Goal: Transaction & Acquisition: Purchase product/service

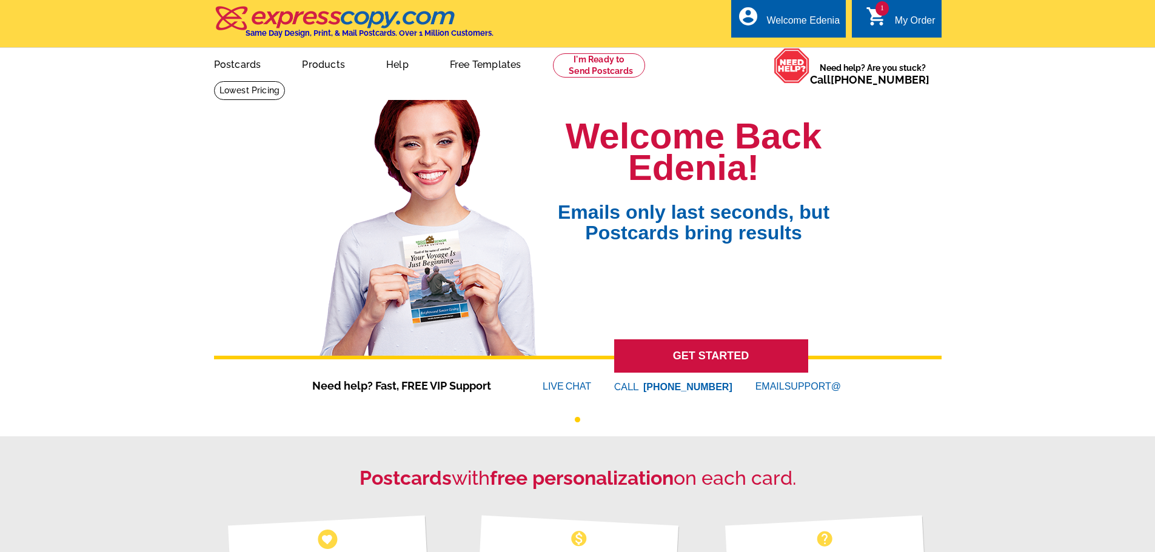
click at [892, 15] on link "1 shopping_cart My Order" at bounding box center [901, 20] width 70 height 15
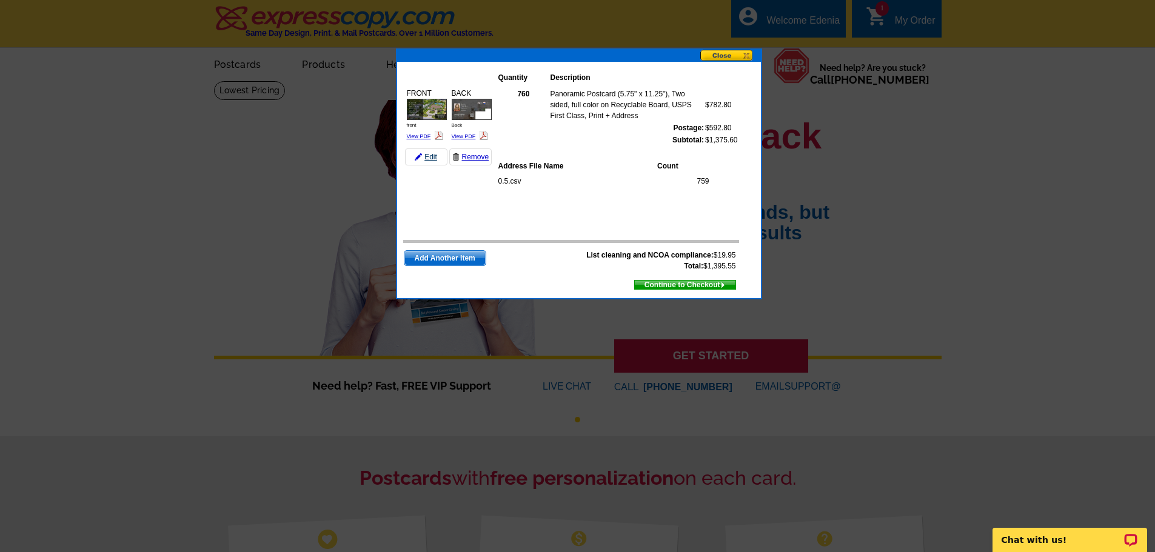
click at [429, 161] on link "Edit" at bounding box center [426, 157] width 42 height 17
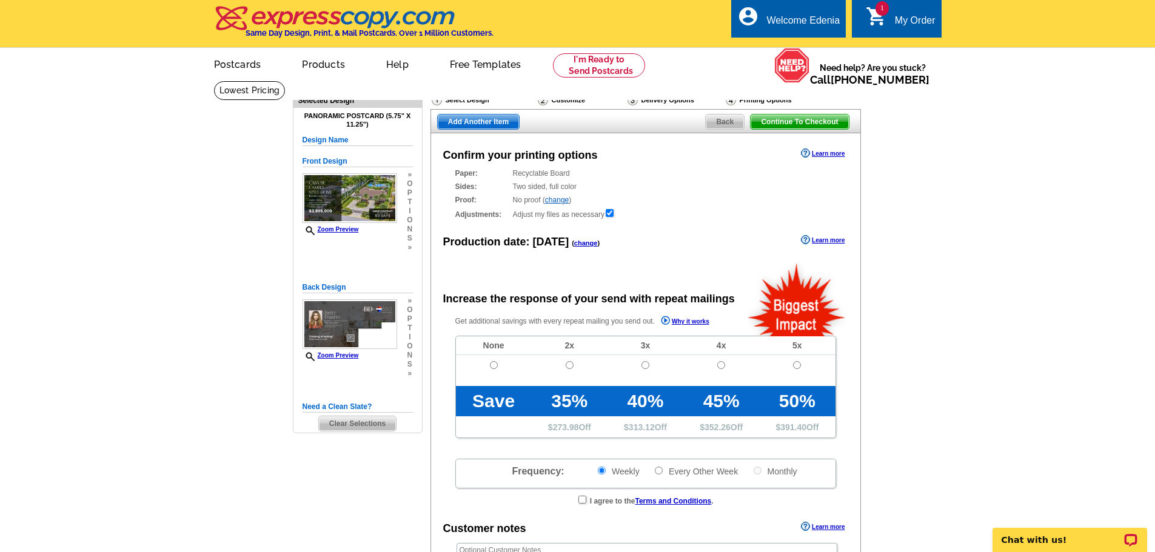
radio input "false"
click at [628, 104] on img at bounding box center [633, 100] width 10 height 11
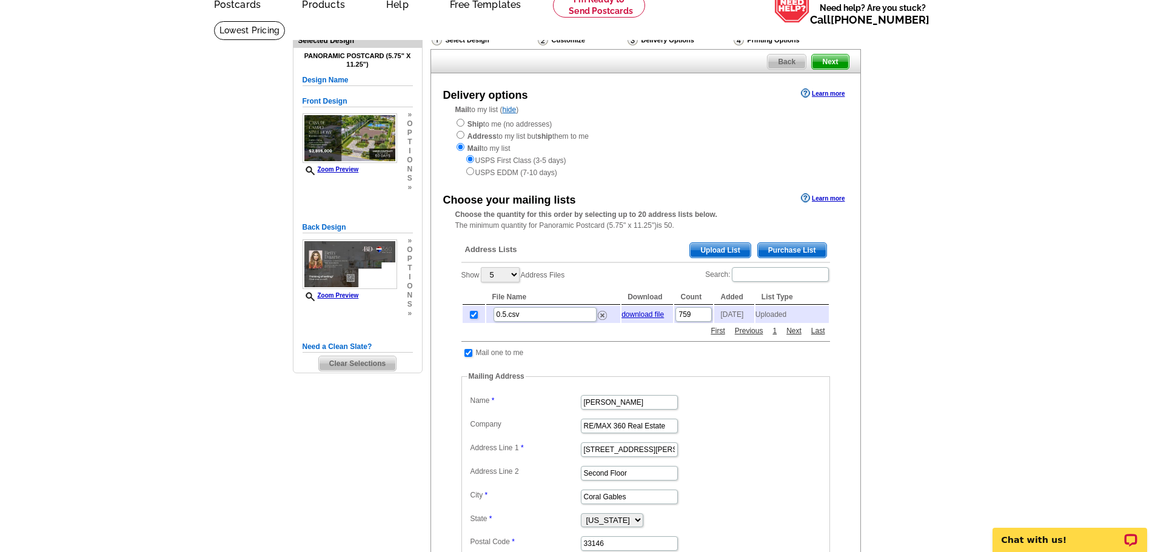
scroll to position [61, 0]
click at [599, 317] on img at bounding box center [602, 315] width 9 height 9
click at [1015, 150] on main "Need Help? call 800-260-5887, chat with support, or have our designers make som…" at bounding box center [577, 384] width 1155 height 729
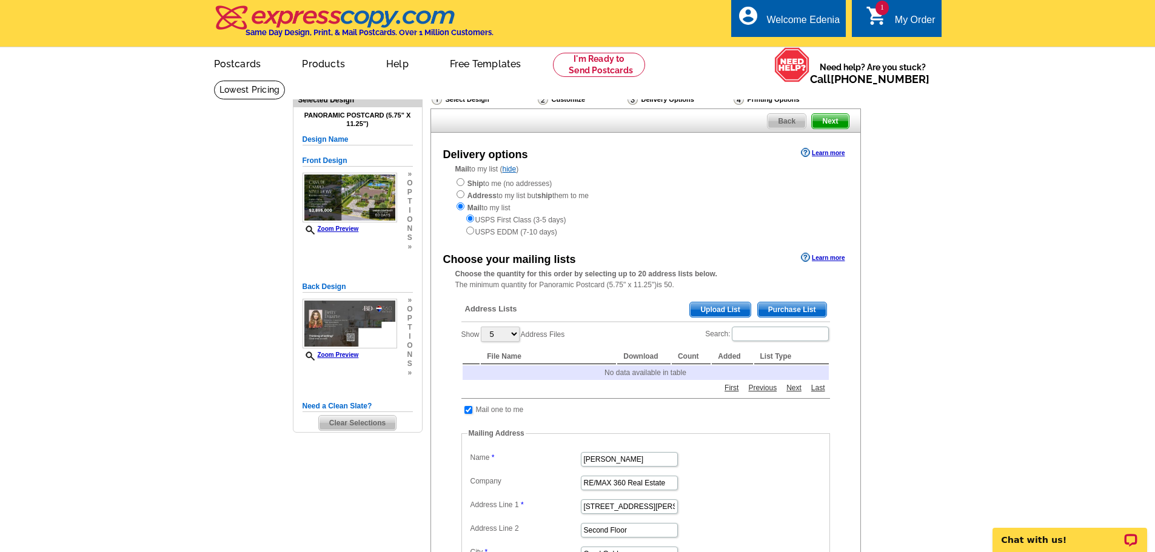
scroll to position [0, 0]
click at [712, 306] on span "Upload List" at bounding box center [720, 310] width 60 height 15
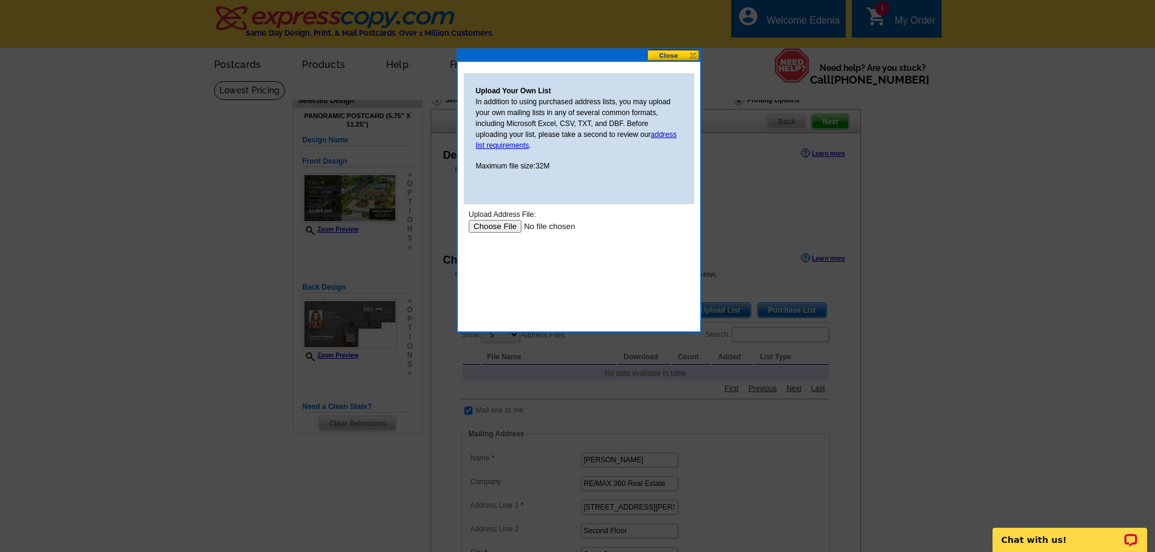
click at [498, 229] on input "file" at bounding box center [544, 226] width 153 height 13
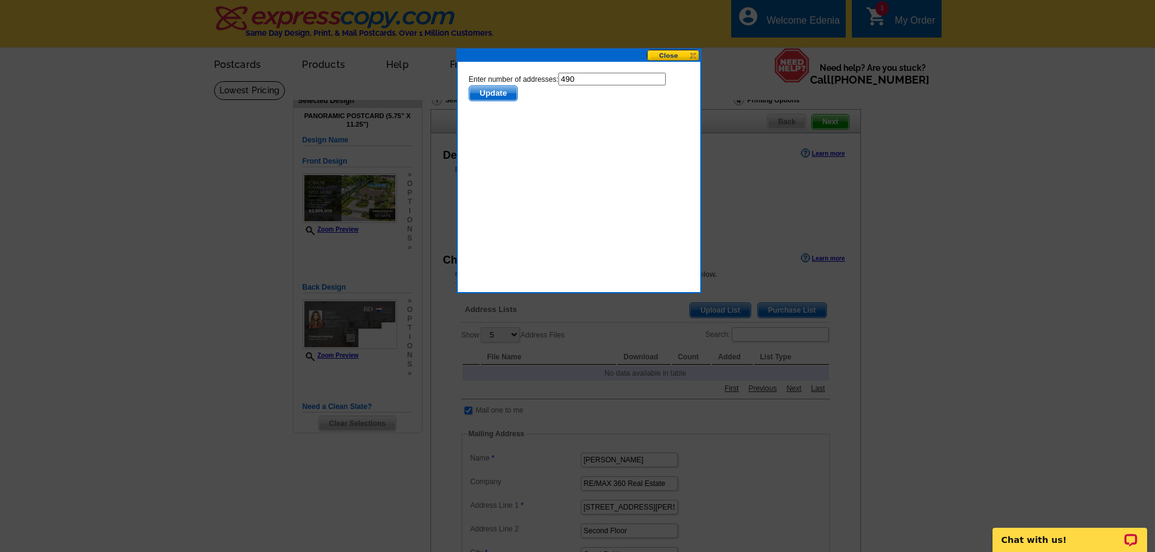
click at [488, 90] on span "Update" at bounding box center [493, 93] width 48 height 15
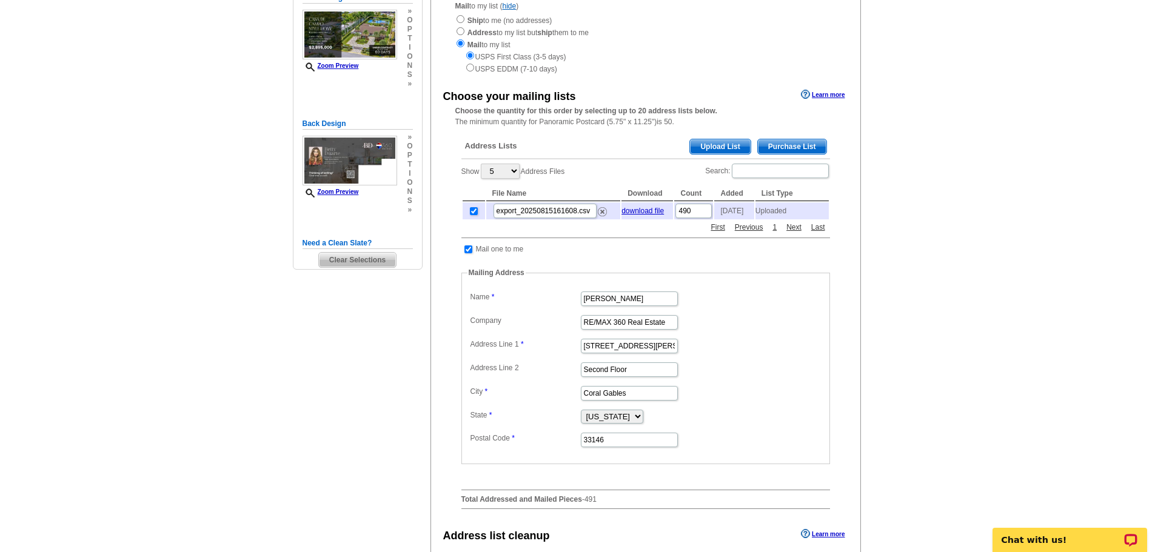
scroll to position [182, 0]
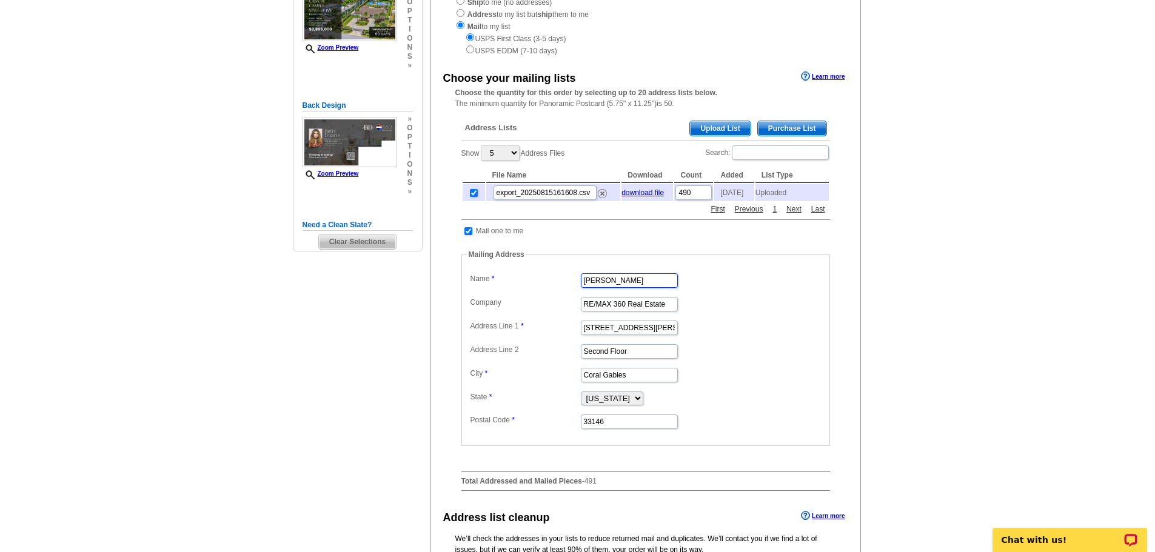
drag, startPoint x: 662, startPoint y: 290, endPoint x: 546, endPoint y: 297, distance: 116.1
click at [546, 297] on dl "Label Mail-To-Me Name Edenia Marrero-Duarte Company RE/MAX 360 Real Estate Addr…" at bounding box center [646, 350] width 357 height 160
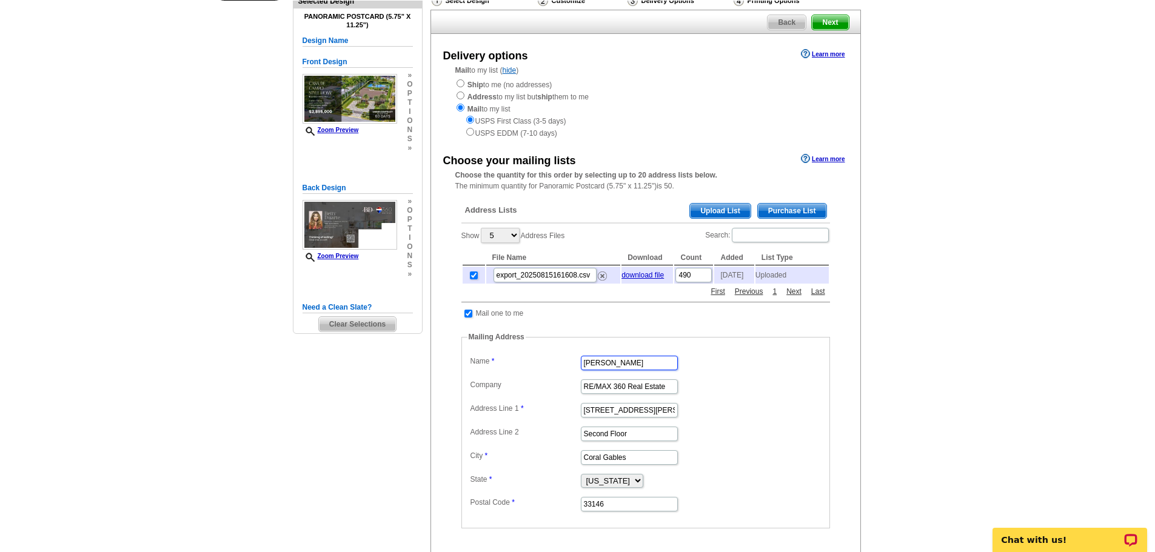
scroll to position [0, 0]
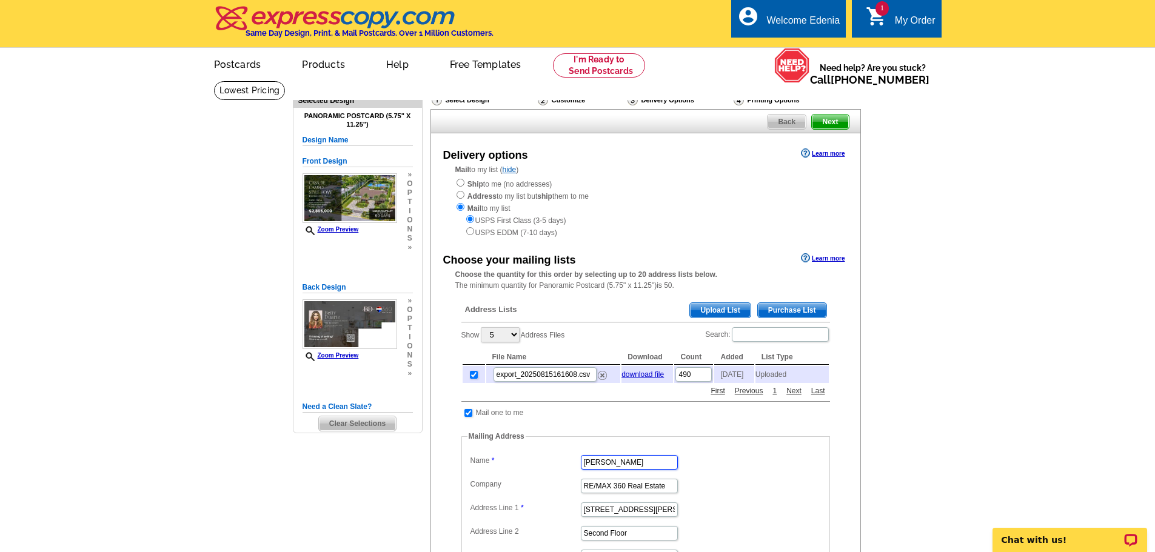
type input "[PERSON_NAME]"
click at [818, 126] on span "Next" at bounding box center [830, 122] width 36 height 15
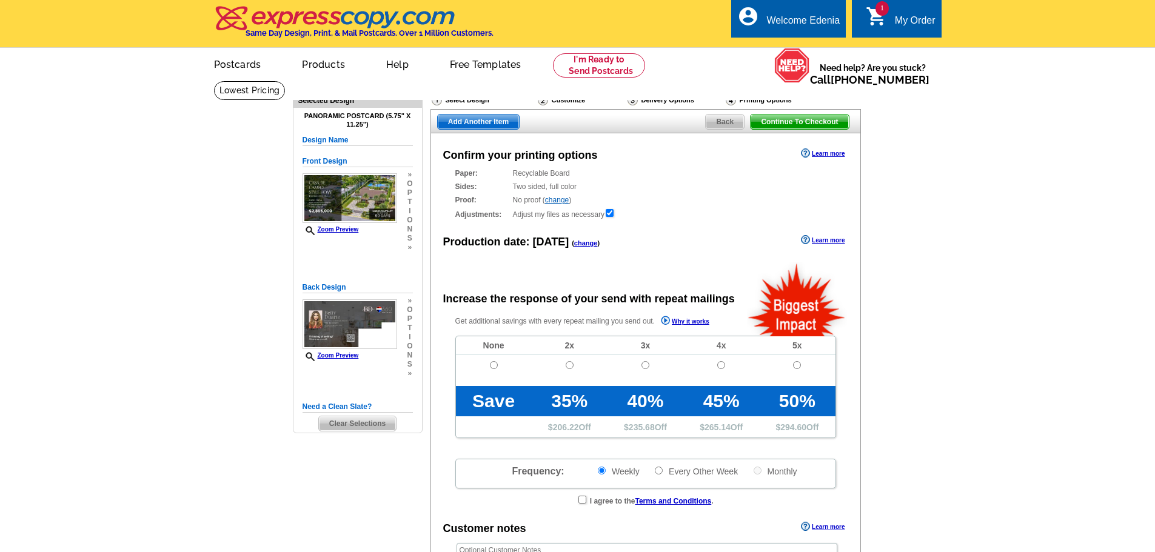
radio input "false"
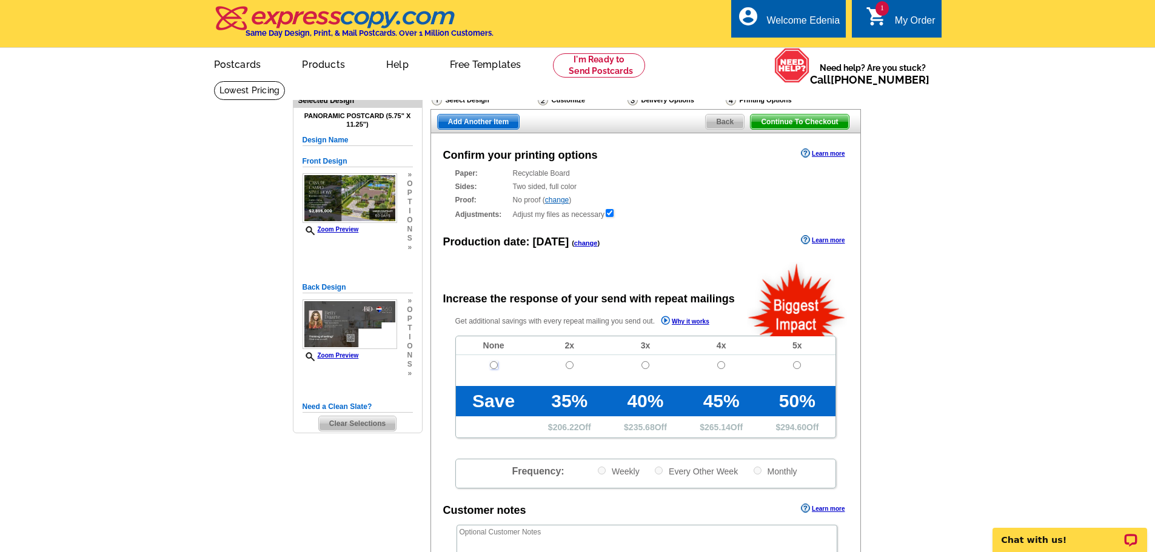
click at [495, 366] on input "radio" at bounding box center [494, 365] width 8 height 8
radio input "true"
click at [798, 127] on span "Continue To Checkout" at bounding box center [800, 122] width 98 height 15
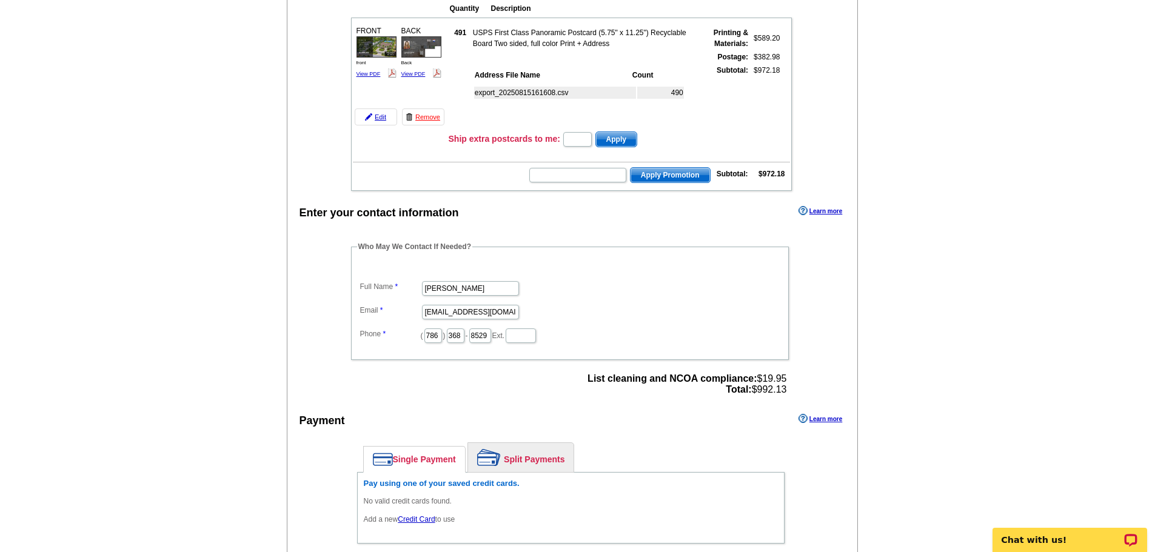
scroll to position [182, 0]
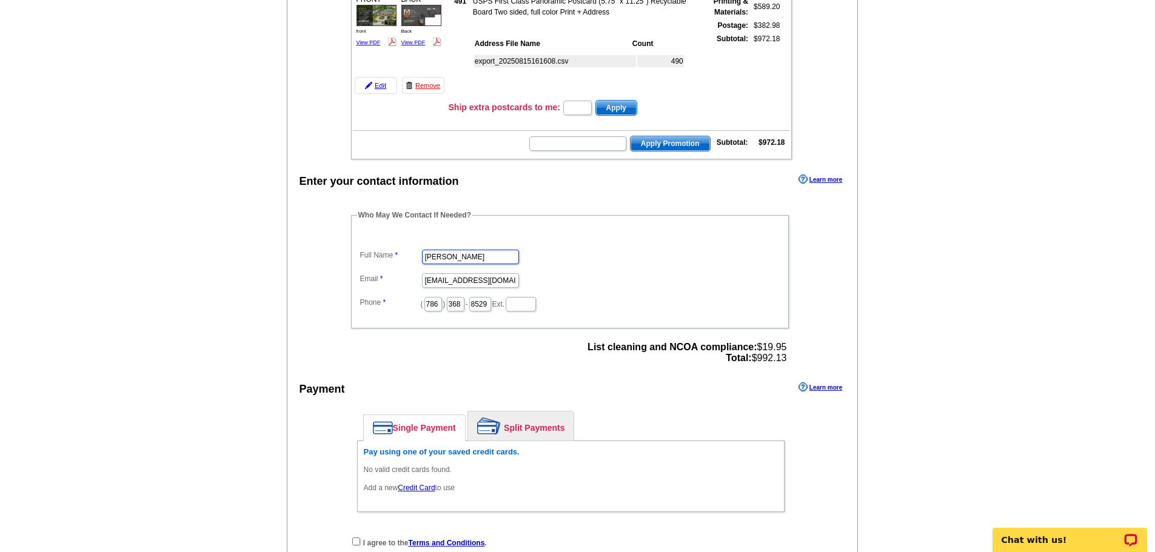
click at [459, 254] on input "[PERSON_NAME]" at bounding box center [470, 257] width 97 height 15
click at [472, 259] on input "[PERSON_NAME]" at bounding box center [470, 257] width 97 height 15
type input "[PERSON_NAME]"
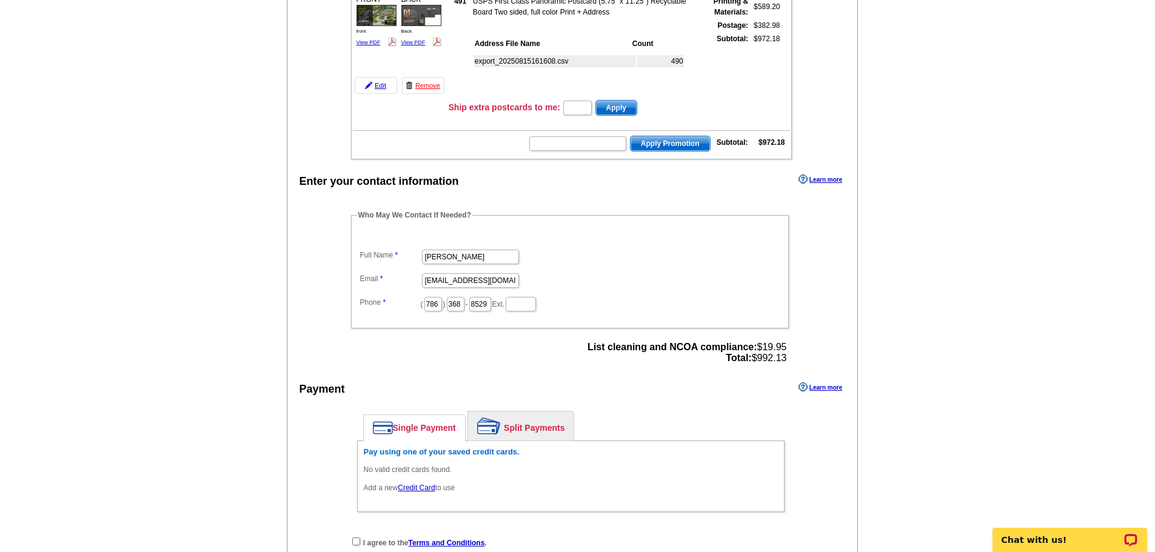
click at [589, 203] on div "Enter your contact information Learn more Who May We Contact If Needed? Full Na…" at bounding box center [572, 391] width 571 height 438
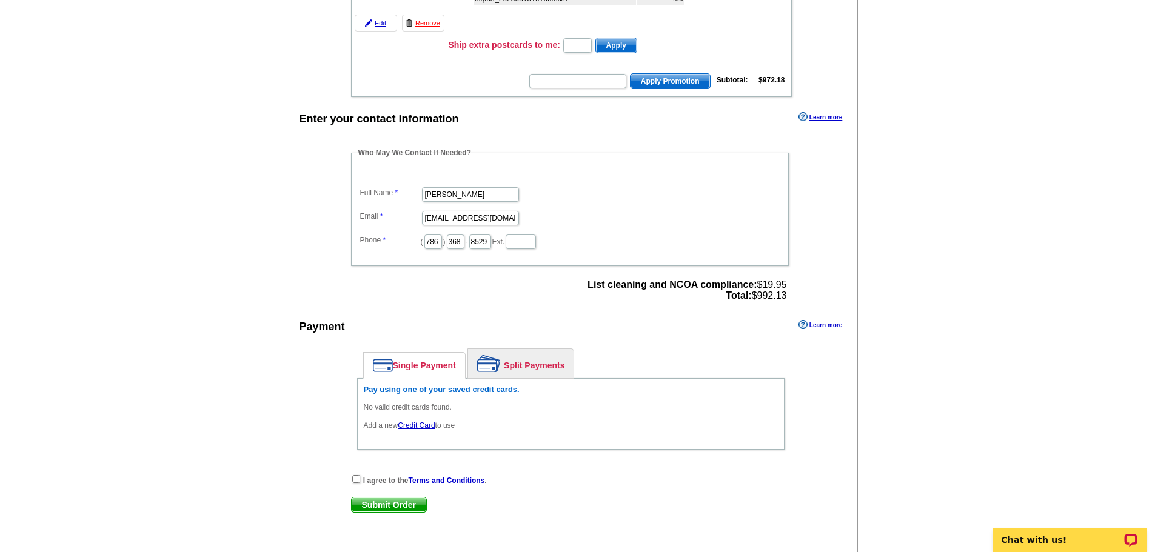
scroll to position [303, 0]
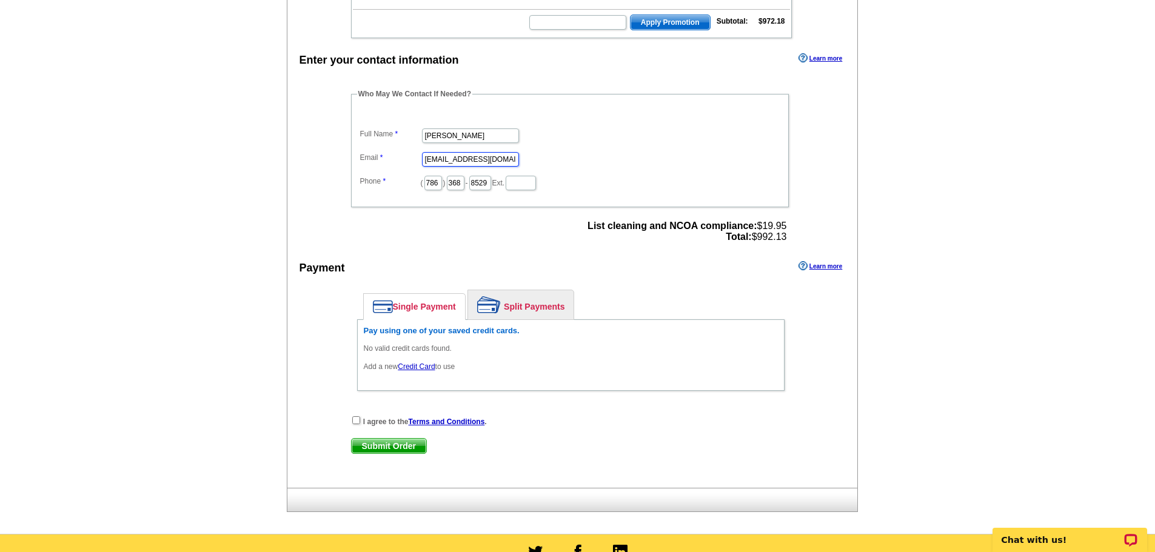
click at [440, 155] on input "[EMAIL_ADDRESS][DOMAIN_NAME]" at bounding box center [470, 159] width 97 height 15
type input "[EMAIL_ADDRESS][DOMAIN_NAME]"
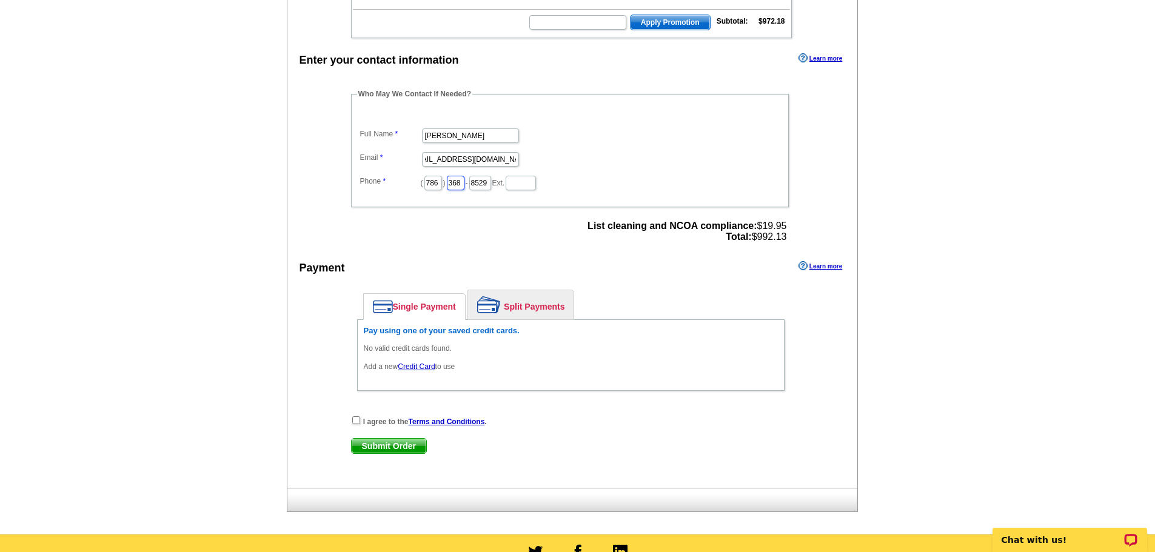
click at [465, 188] on input "368" at bounding box center [456, 183] width 18 height 15
type input "271"
type input "7607"
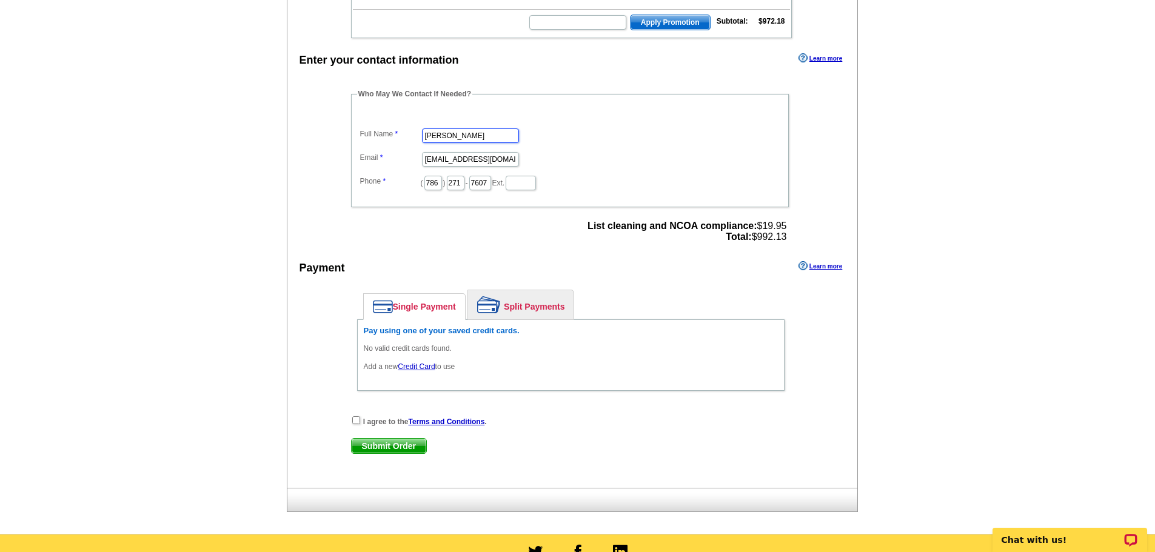
drag, startPoint x: 472, startPoint y: 138, endPoint x: 392, endPoint y: 147, distance: 81.2
click at [392, 147] on dl "Full Name [PERSON_NAME] Email [EMAIL_ADDRESS][DOMAIN_NAME] Phone ( 786 ) 271 - …" at bounding box center [570, 151] width 426 height 82
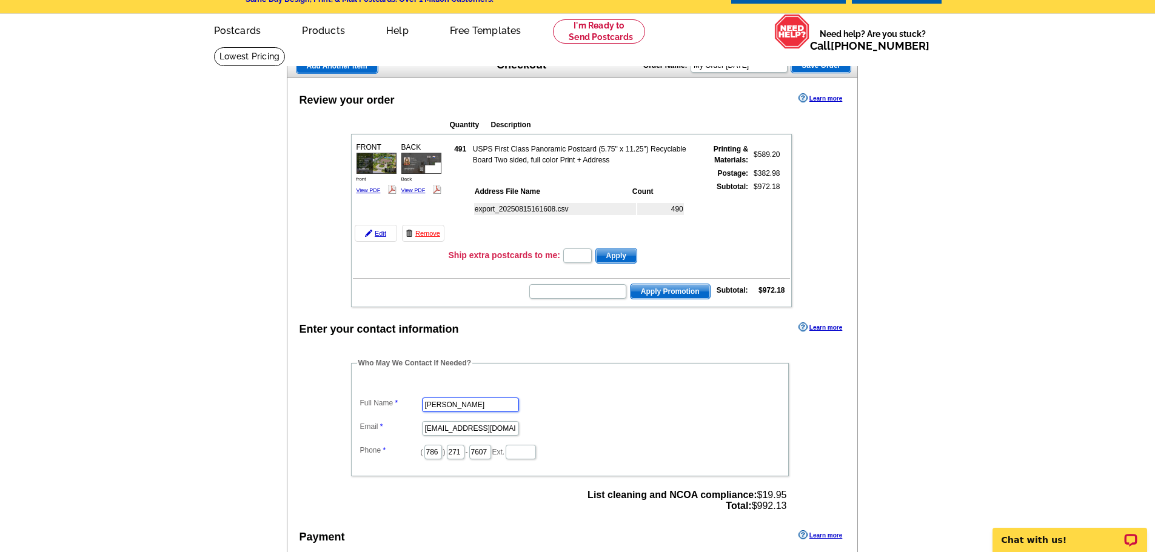
scroll to position [61, 0]
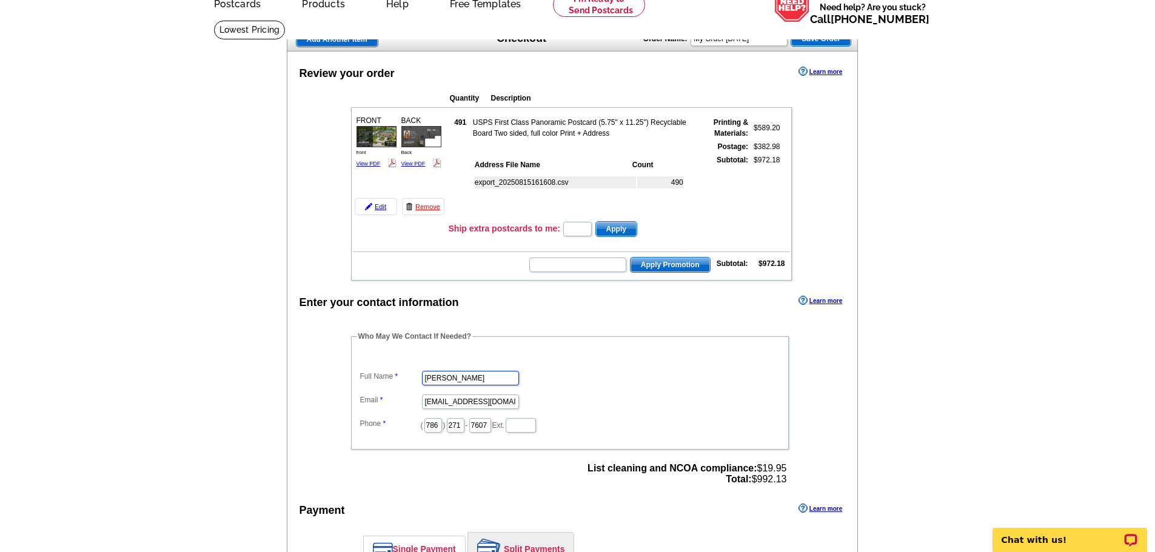
type input "[PERSON_NAME]"
click at [733, 41] on input "My Order [DATE]" at bounding box center [739, 39] width 97 height 15
type input "[STREET_ADDRESS]"
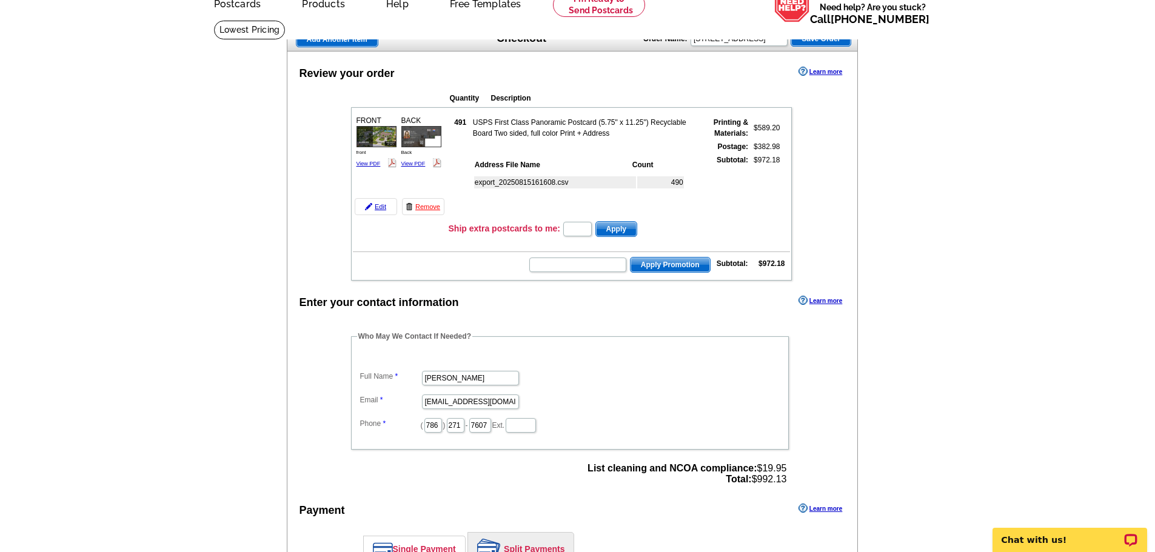
click at [722, 74] on div "Review your order Learn more" at bounding box center [572, 73] width 571 height 18
click at [834, 42] on span "Save Order" at bounding box center [820, 39] width 59 height 15
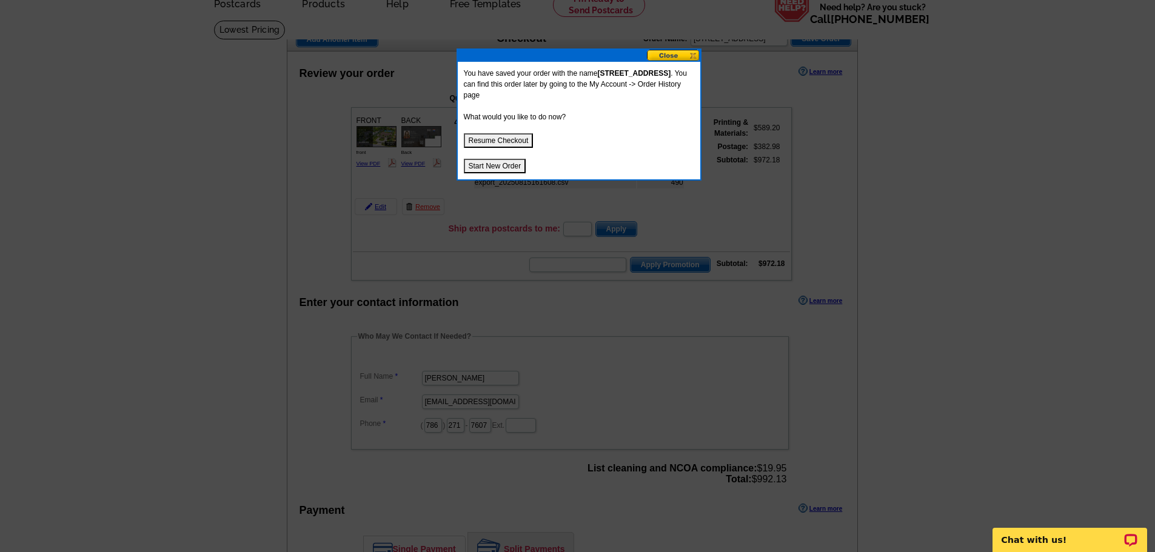
click at [671, 57] on button at bounding box center [673, 56] width 53 height 12
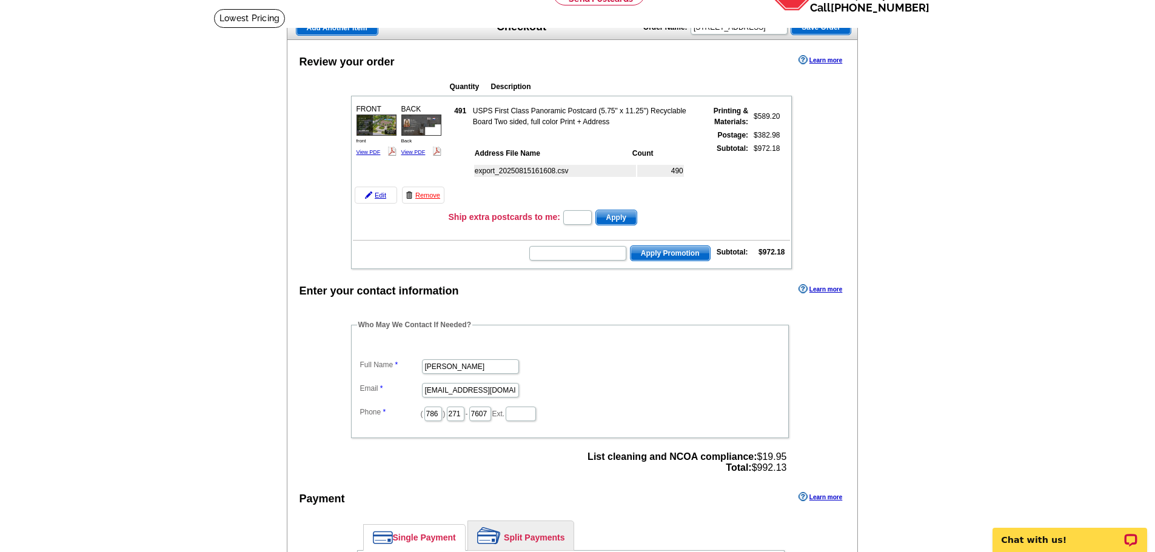
scroll to position [0, 0]
